Goal: Ask a question: Seek information or help from site administrators or community

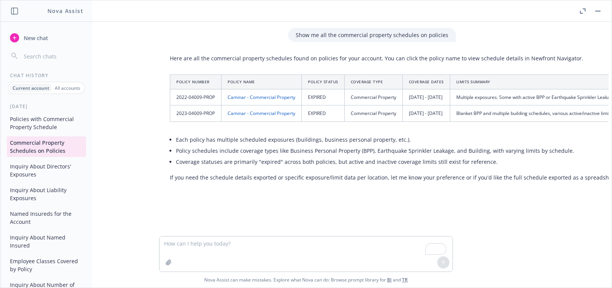
scroll to position [0, 62]
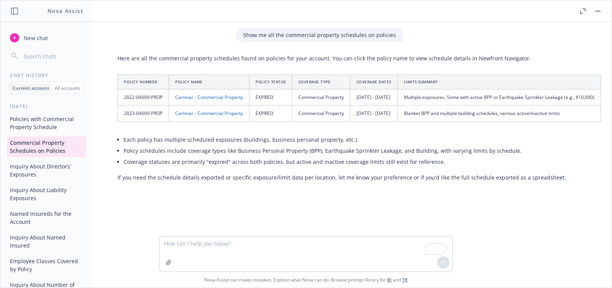
click at [27, 42] on button "New chat" at bounding box center [46, 38] width 79 height 14
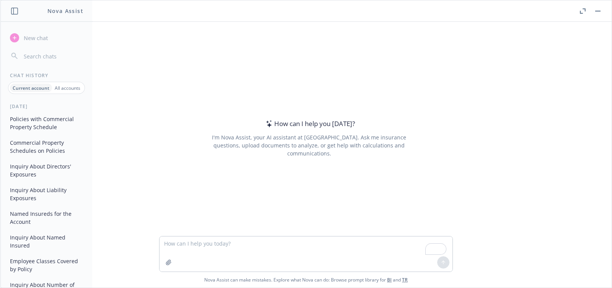
click at [310, 254] on textarea "To enrich screen reader interactions, please activate Accessibility in Grammarl…" at bounding box center [306, 254] width 293 height 35
click at [171, 244] on textarea "2. How many inactive employee classes?" at bounding box center [306, 254] width 293 height 35
type textarea "How many inactive employee classes?"
